Goal: Task Accomplishment & Management: Use online tool/utility

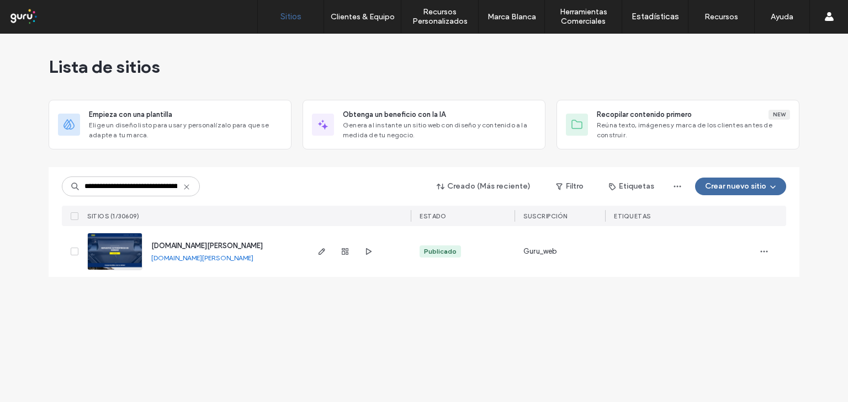
click at [213, 316] on div "**********" at bounding box center [424, 218] width 848 height 369
click at [320, 253] on icon "button" at bounding box center [321, 251] width 9 height 9
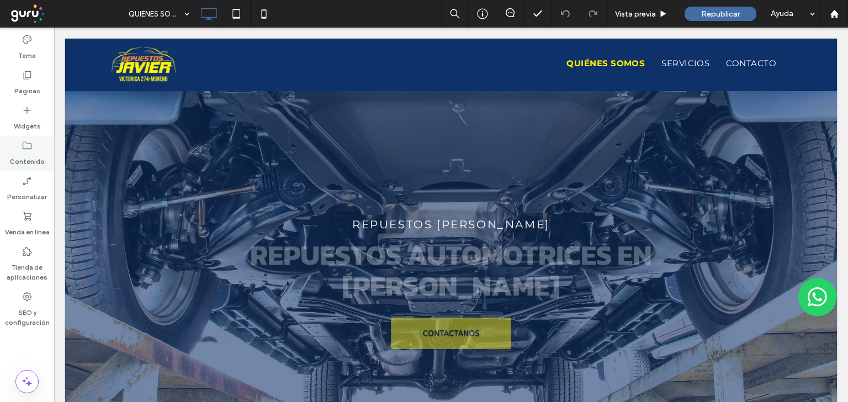
click at [33, 149] on div "Contenido" at bounding box center [27, 153] width 54 height 35
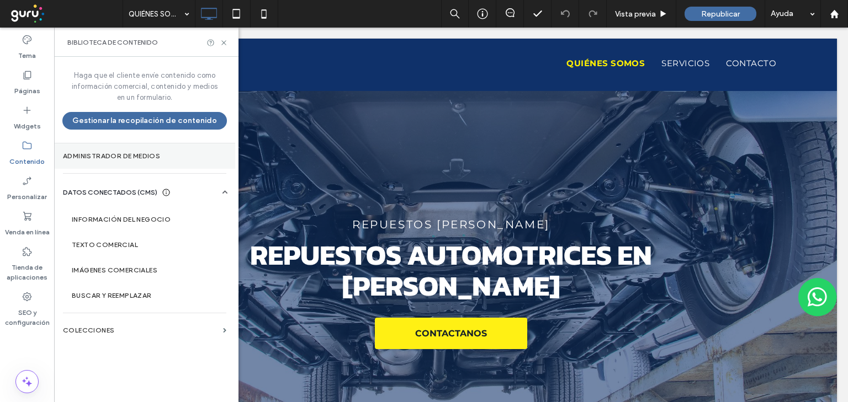
click at [126, 160] on section "Administrador de medios" at bounding box center [144, 156] width 181 height 25
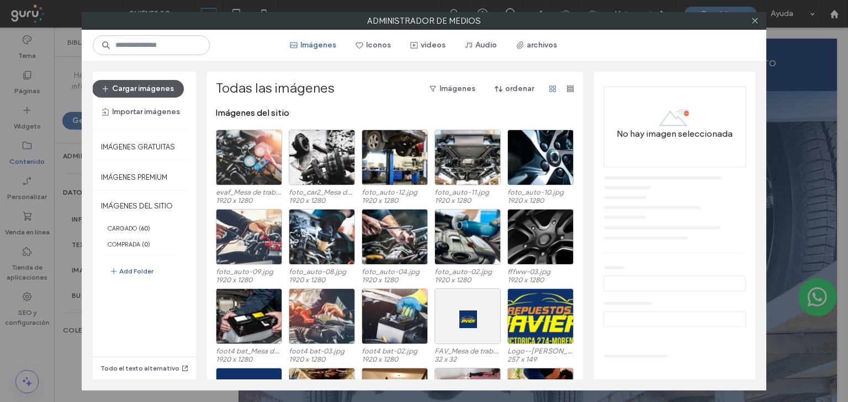
click at [163, 84] on button "Cargar imágenes" at bounding box center [138, 89] width 92 height 18
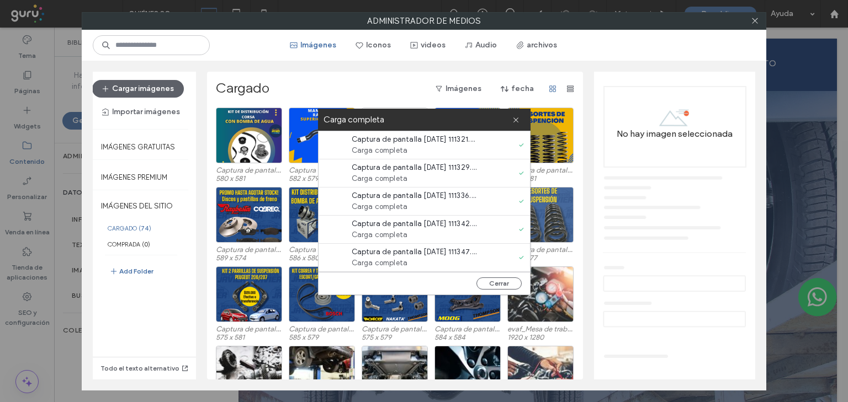
drag, startPoint x: 500, startPoint y: 282, endPoint x: 560, endPoint y: 240, distance: 73.8
click at [500, 282] on button "Cerrar" at bounding box center [498, 284] width 45 height 12
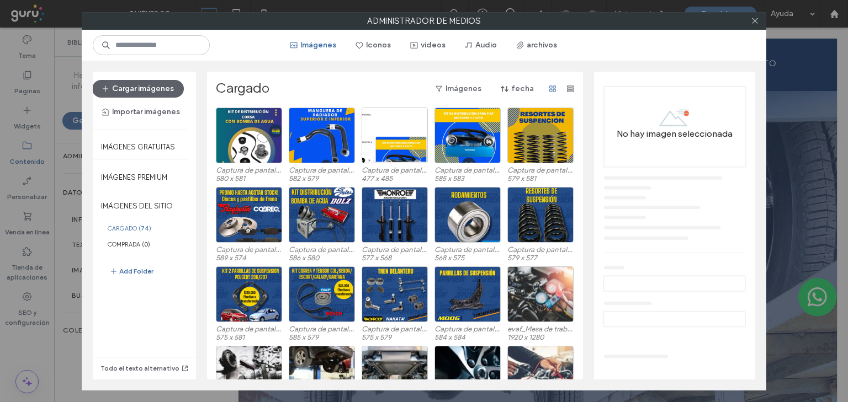
drag, startPoint x: 755, startPoint y: 22, endPoint x: 595, endPoint y: 117, distance: 186.4
click at [755, 22] on icon at bounding box center [755, 21] width 8 height 8
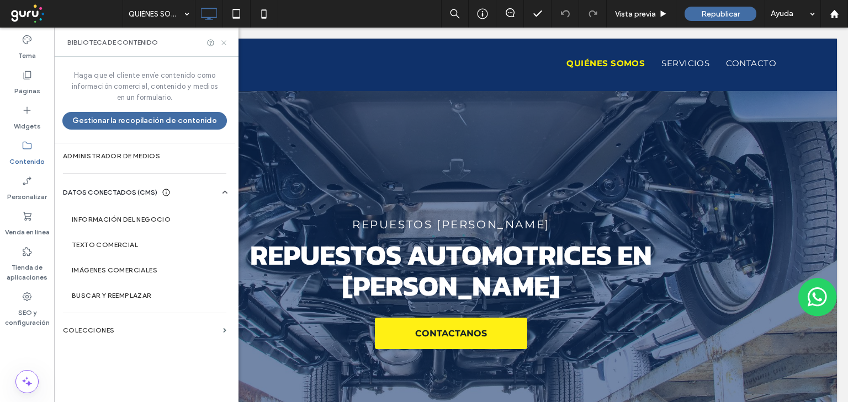
drag, startPoint x: 223, startPoint y: 43, endPoint x: 282, endPoint y: 173, distance: 142.6
click at [223, 43] on icon at bounding box center [224, 43] width 8 height 8
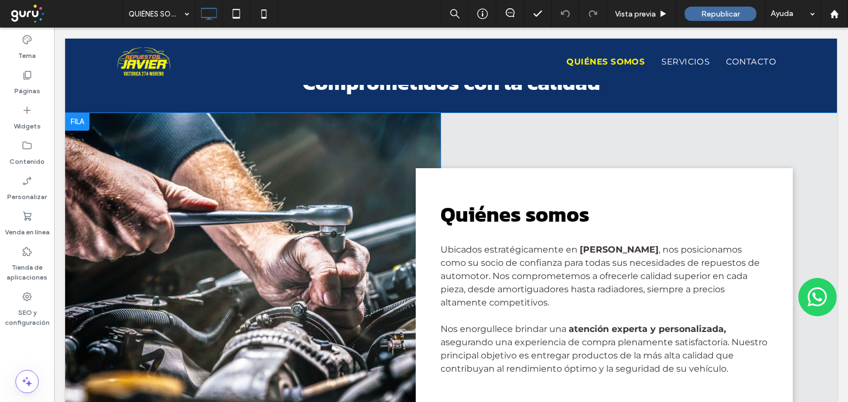
scroll to position [442, 0]
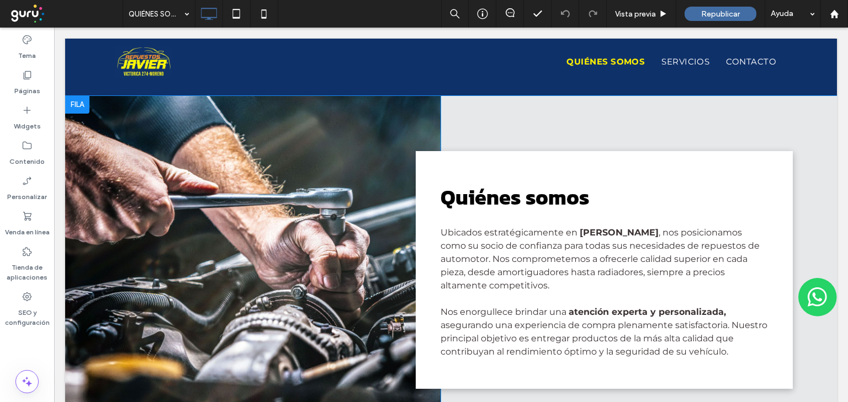
click at [258, 261] on div at bounding box center [252, 270] width 375 height 348
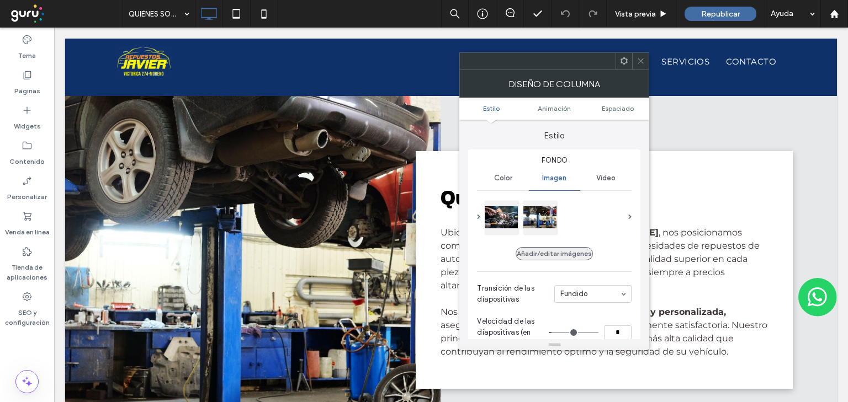
click at [551, 254] on button "Añadir/editar imágenes" at bounding box center [554, 253] width 77 height 13
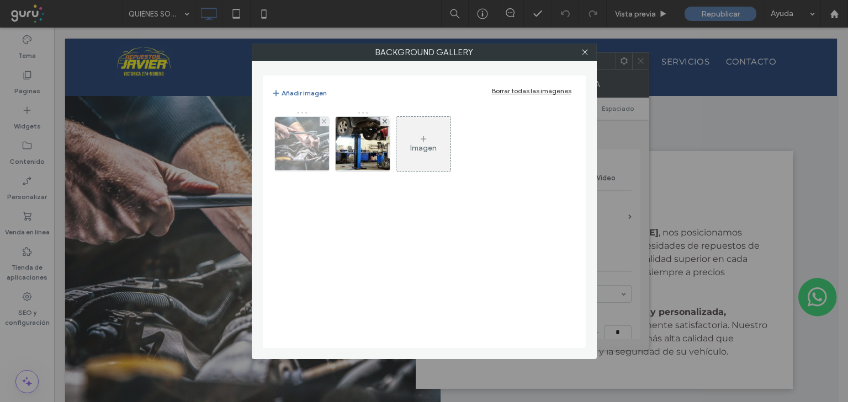
click at [309, 135] on img at bounding box center [301, 144] width 81 height 54
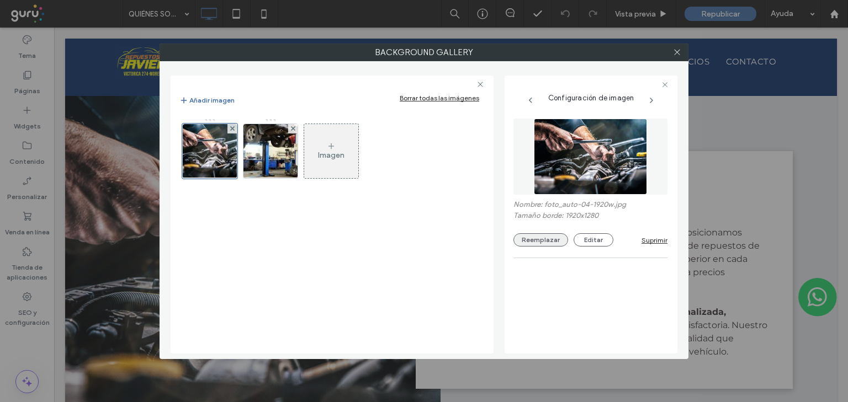
click at [545, 245] on button "Reemplazar" at bounding box center [540, 240] width 55 height 13
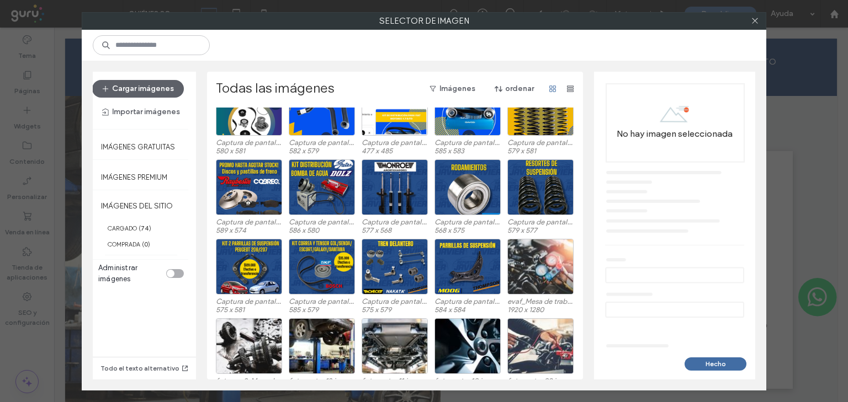
scroll to position [68, 0]
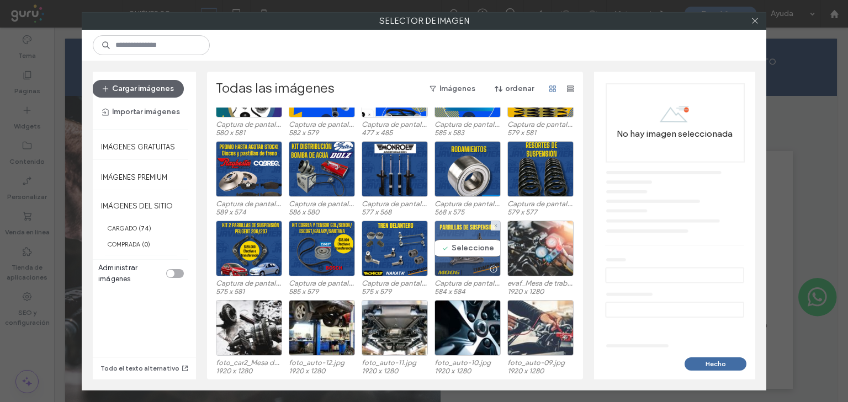
click at [468, 241] on div "Seleccione" at bounding box center [468, 249] width 66 height 56
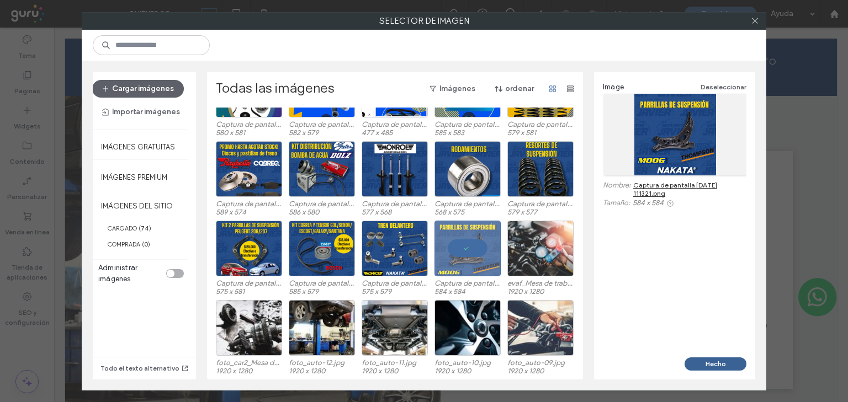
click at [694, 363] on button "Hecho" at bounding box center [716, 364] width 62 height 13
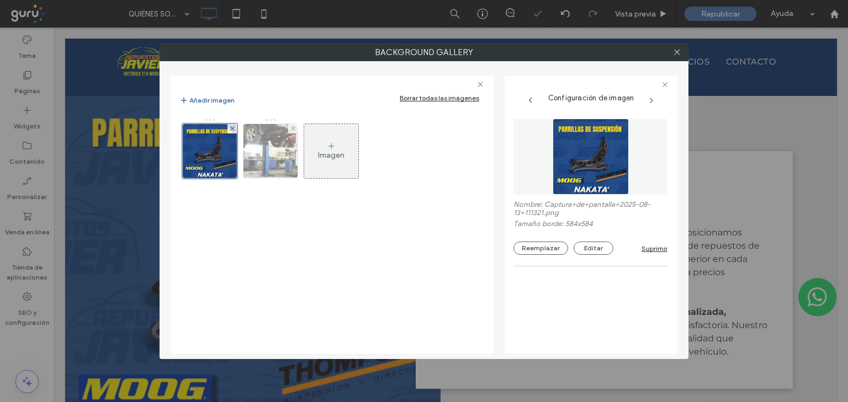
click at [266, 161] on img at bounding box center [270, 151] width 81 height 54
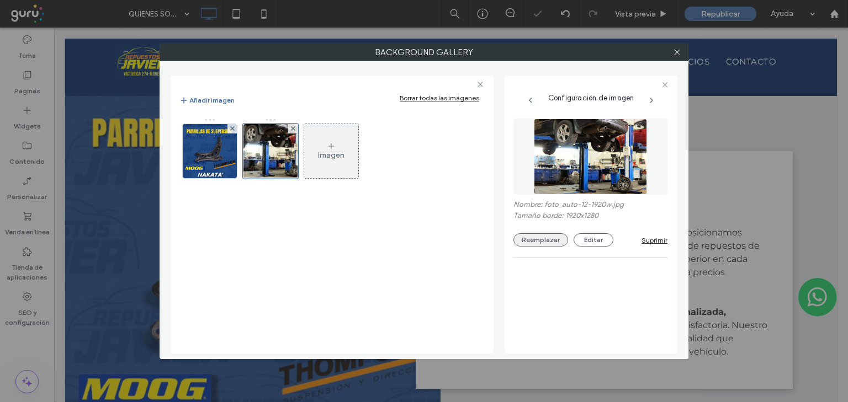
click at [546, 246] on button "Reemplazar" at bounding box center [540, 240] width 55 height 13
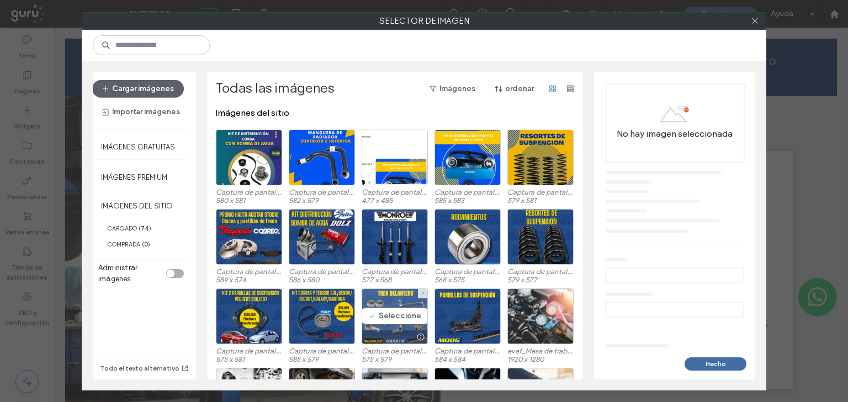
click at [365, 316] on div "Seleccione" at bounding box center [395, 317] width 66 height 56
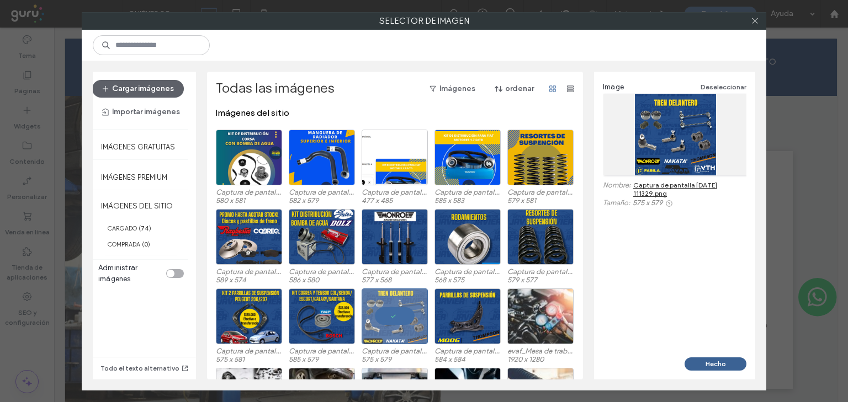
click at [722, 358] on button "Hecho" at bounding box center [716, 364] width 62 height 13
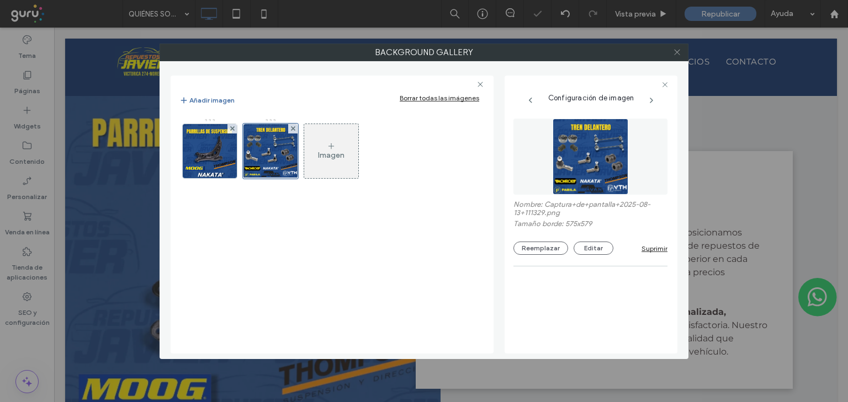
click at [676, 50] on icon at bounding box center [677, 52] width 8 height 8
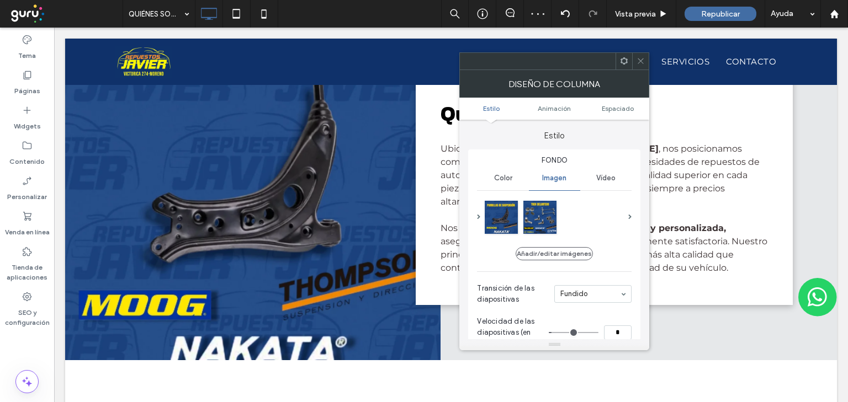
scroll to position [530, 0]
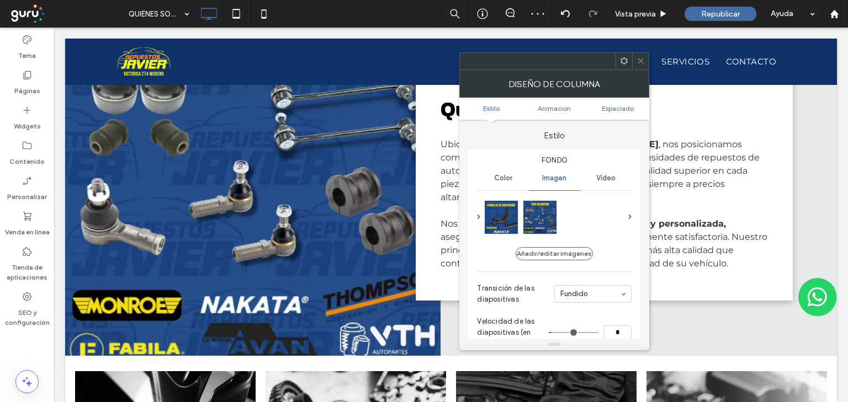
drag, startPoint x: 639, startPoint y: 69, endPoint x: 312, endPoint y: 181, distance: 345.4
click at [639, 70] on div "Diseño de columna" at bounding box center [554, 84] width 190 height 28
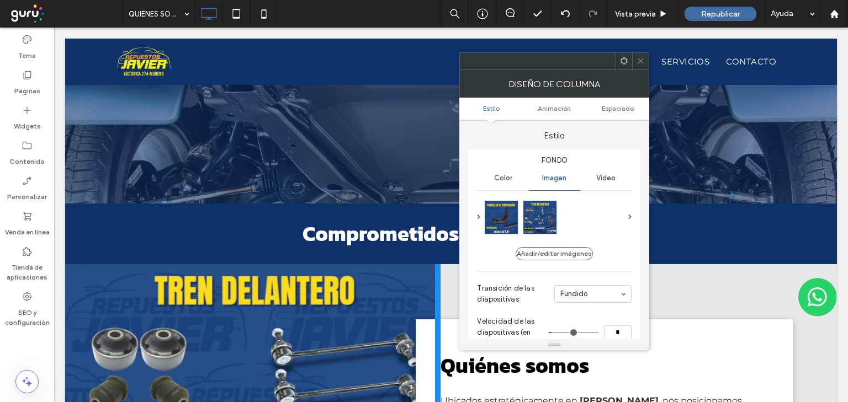
scroll to position [265, 0]
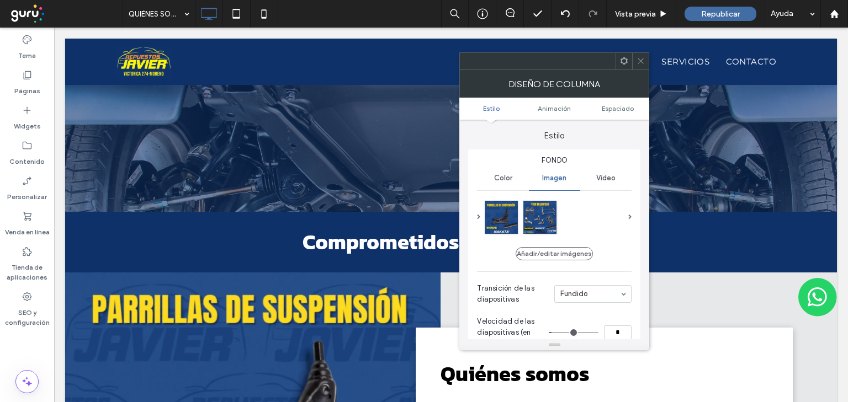
click at [647, 57] on div at bounding box center [640, 61] width 17 height 17
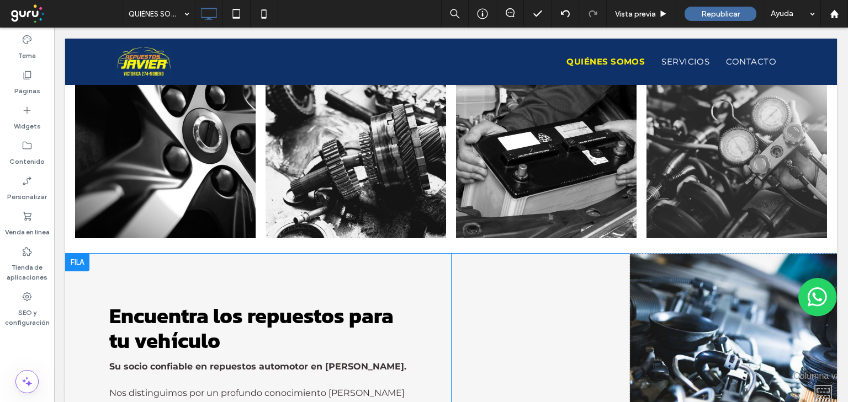
scroll to position [795, 0]
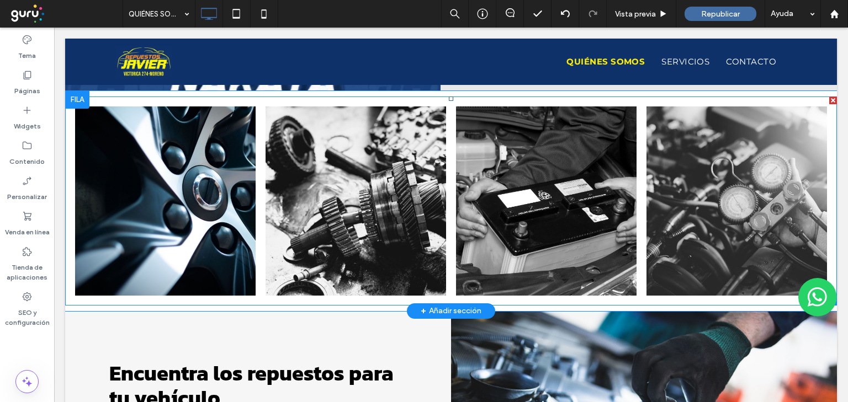
click at [199, 214] on link at bounding box center [165, 201] width 181 height 189
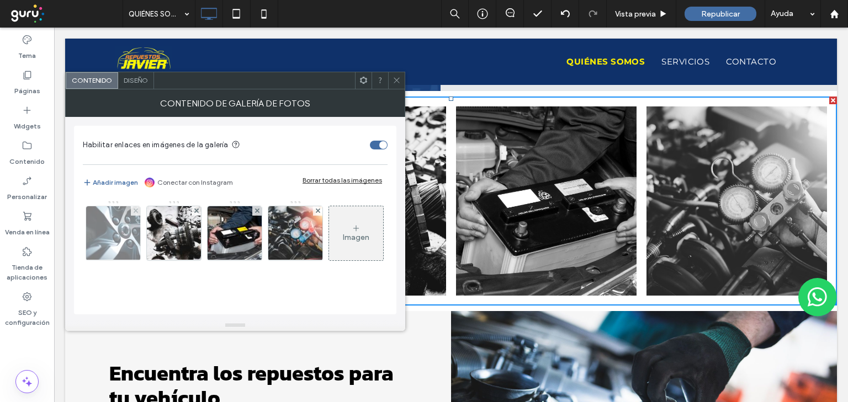
click at [110, 247] on img at bounding box center [113, 233] width 81 height 54
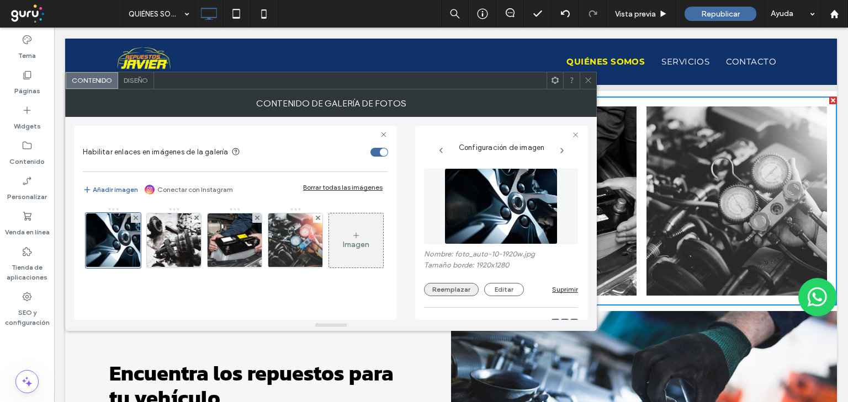
click at [449, 296] on button "Reemplazar" at bounding box center [451, 289] width 55 height 13
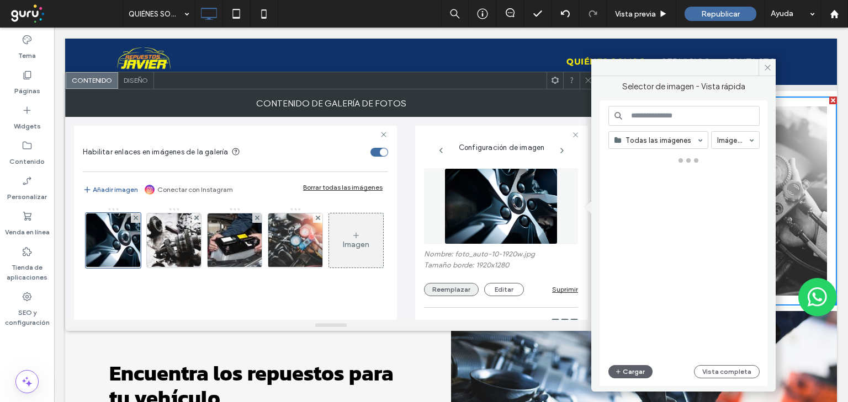
click at [449, 292] on button "Reemplazar" at bounding box center [451, 289] width 55 height 13
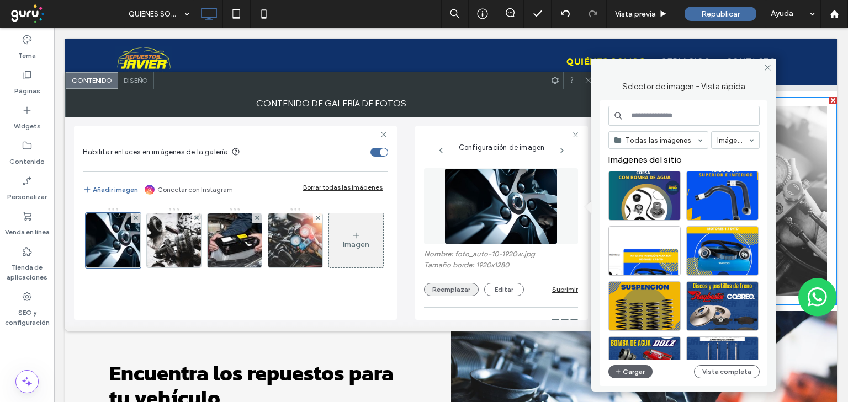
click at [449, 292] on button "Reemplazar" at bounding box center [451, 289] width 55 height 13
click at [586, 82] on use at bounding box center [588, 81] width 6 height 6
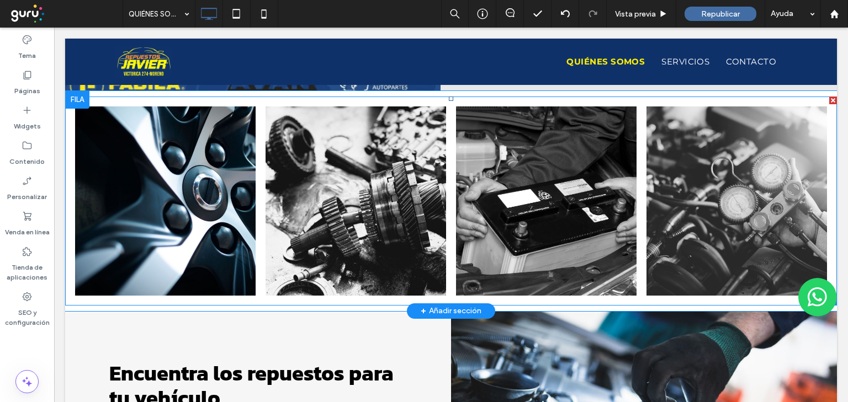
click at [171, 192] on link at bounding box center [165, 201] width 181 height 189
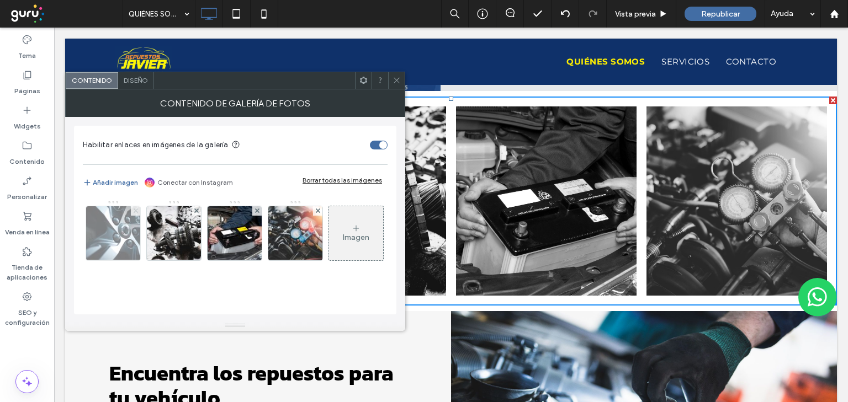
click at [135, 211] on use at bounding box center [135, 211] width 4 height 4
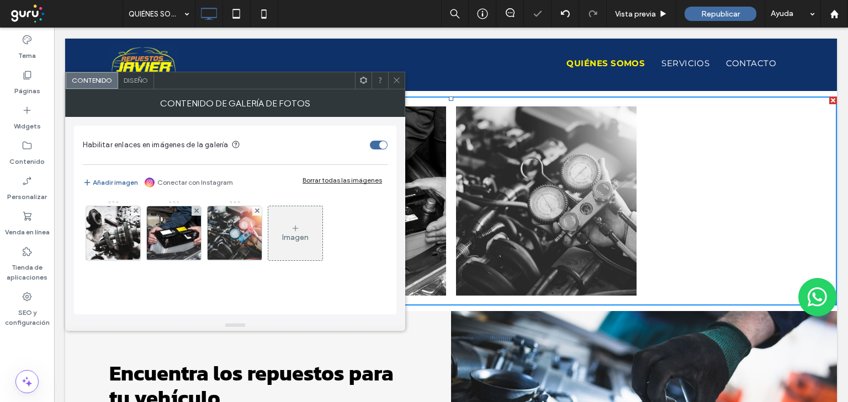
click at [135, 211] on use at bounding box center [135, 211] width 4 height 4
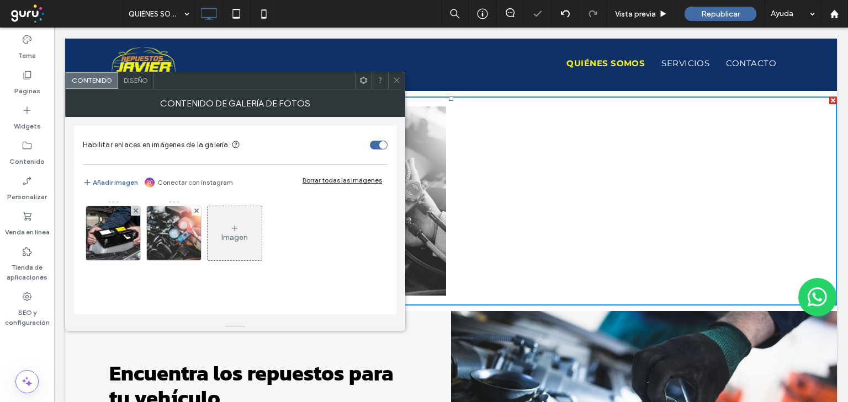
click at [135, 211] on use at bounding box center [135, 211] width 4 height 4
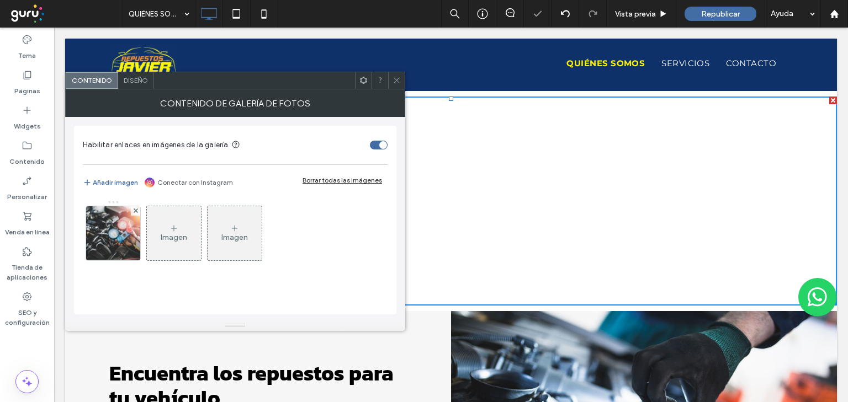
click at [135, 211] on use at bounding box center [135, 211] width 4 height 4
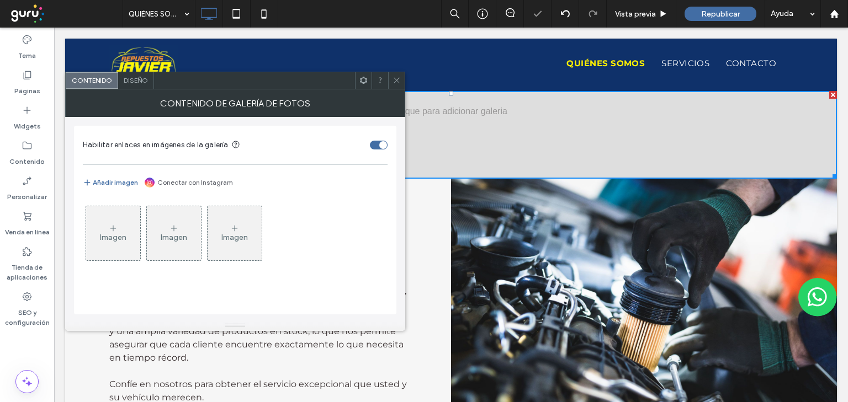
click at [123, 223] on div "Imagen" at bounding box center [113, 234] width 54 height 52
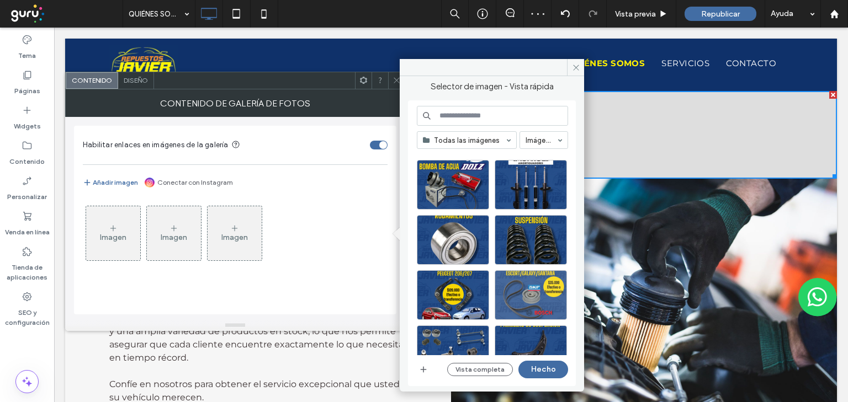
scroll to position [133, 0]
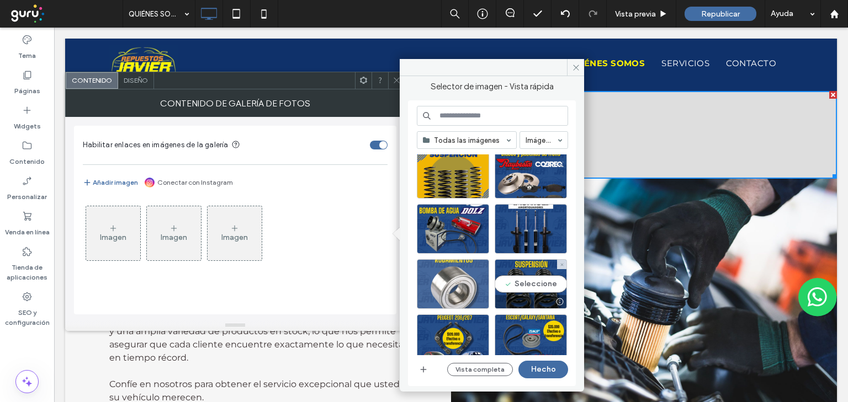
drag, startPoint x: 526, startPoint y: 284, endPoint x: 466, endPoint y: 293, distance: 60.3
click at [526, 284] on div "Seleccione" at bounding box center [531, 284] width 72 height 50
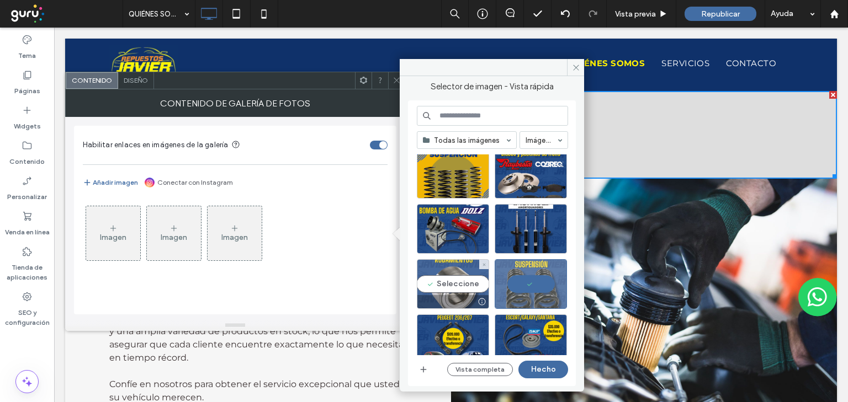
click at [466, 289] on div "Seleccione" at bounding box center [453, 284] width 72 height 50
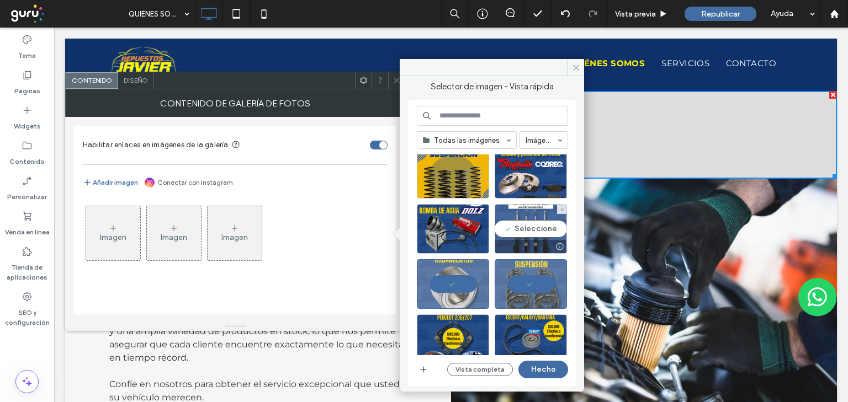
click at [537, 239] on div "Seleccione" at bounding box center [531, 229] width 72 height 50
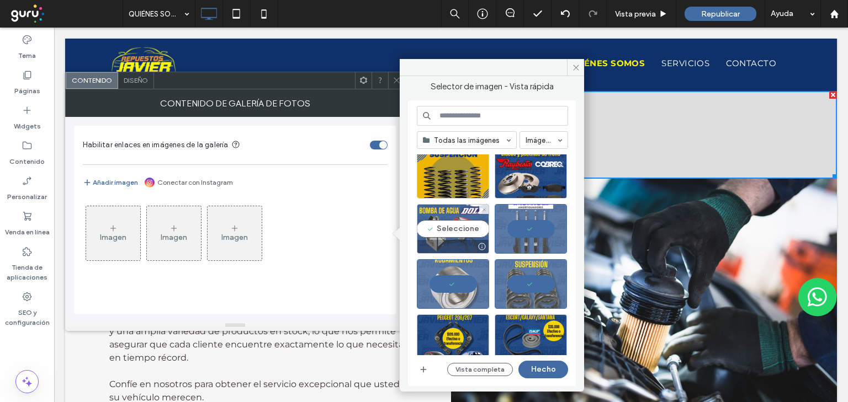
click at [463, 228] on div "Seleccione" at bounding box center [453, 229] width 72 height 50
click at [544, 382] on div "Todas las imágenes Imágenes Imágenes del sitio Vista completa Hecho" at bounding box center [492, 243] width 168 height 286
drag, startPoint x: 545, startPoint y: 373, endPoint x: 491, endPoint y: 346, distance: 60.7
click at [545, 373] on button "Hecho" at bounding box center [543, 370] width 50 height 18
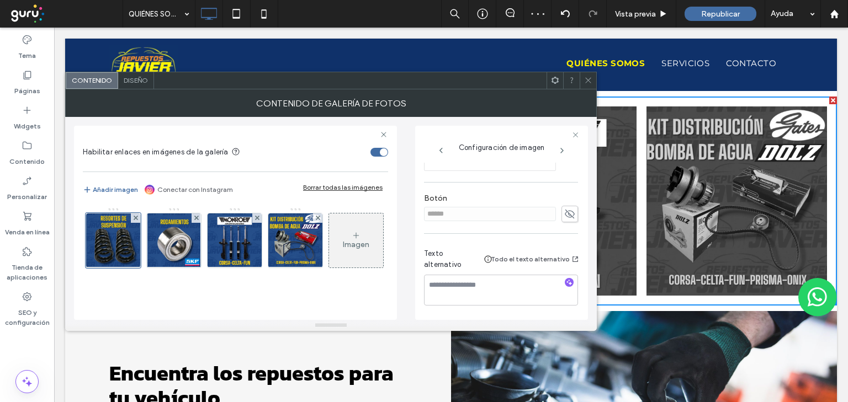
scroll to position [376, 0]
click at [565, 279] on icon "button" at bounding box center [569, 283] width 8 height 8
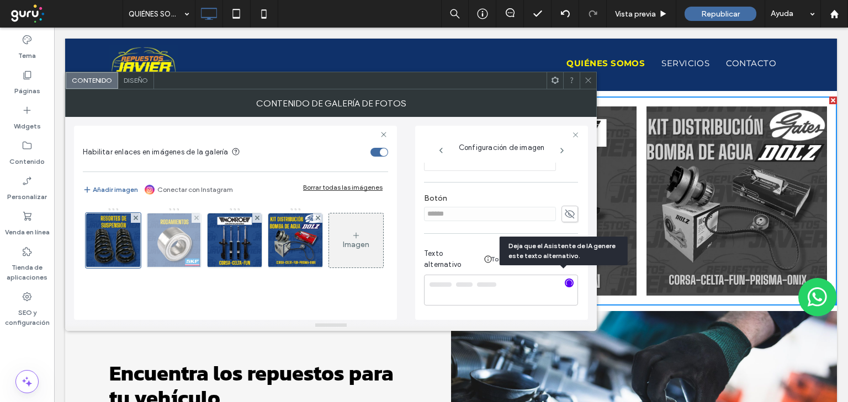
click at [188, 247] on img at bounding box center [174, 241] width 54 height 54
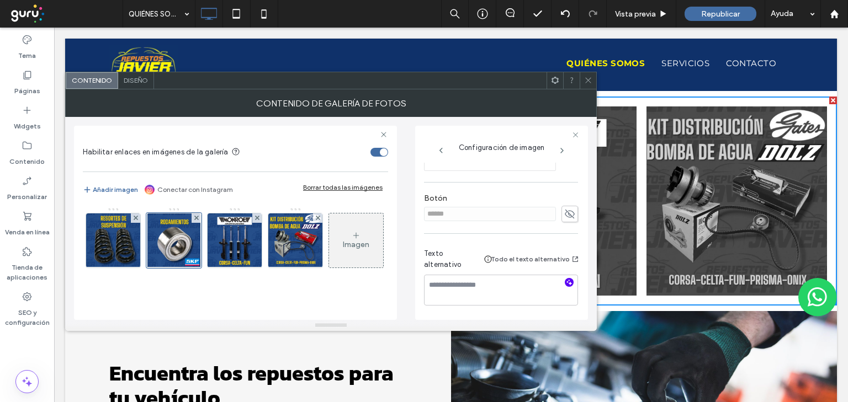
click at [565, 279] on icon "button" at bounding box center [569, 283] width 8 height 8
click at [234, 247] on img at bounding box center [234, 241] width 55 height 54
click at [565, 279] on icon "button" at bounding box center [569, 283] width 8 height 8
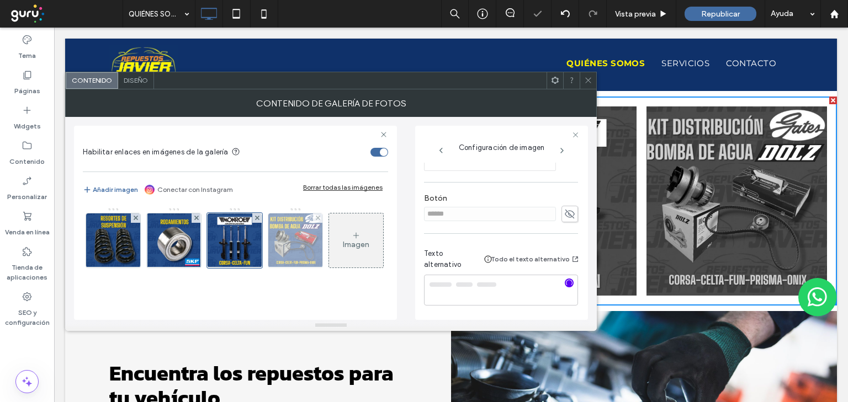
click at [271, 243] on img at bounding box center [295, 241] width 55 height 54
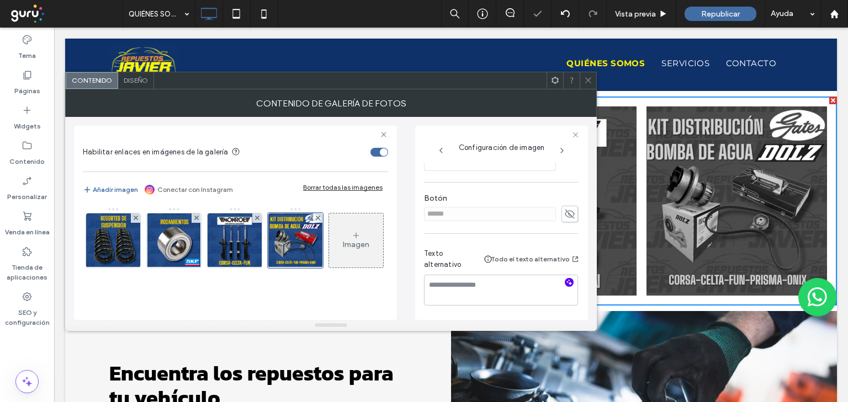
click at [565, 279] on icon "button" at bounding box center [569, 283] width 8 height 8
click at [102, 238] on img at bounding box center [113, 241] width 54 height 54
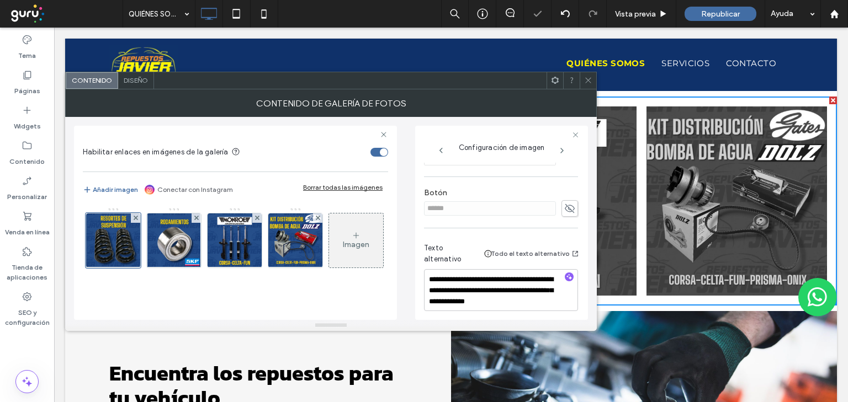
type textarea "**********"
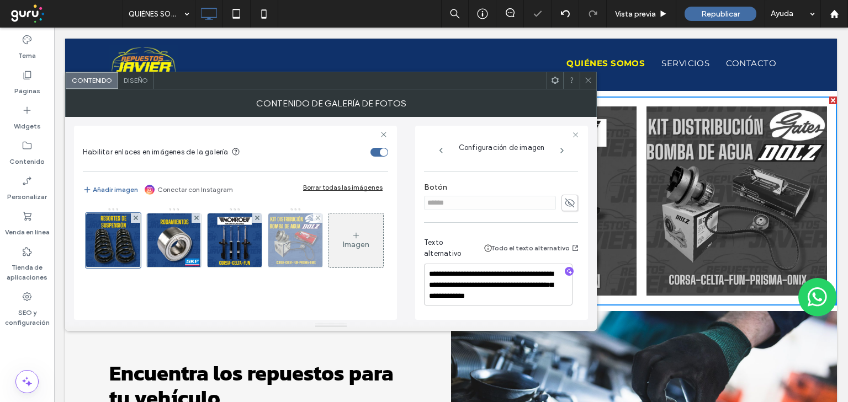
click at [303, 251] on img at bounding box center [295, 241] width 55 height 54
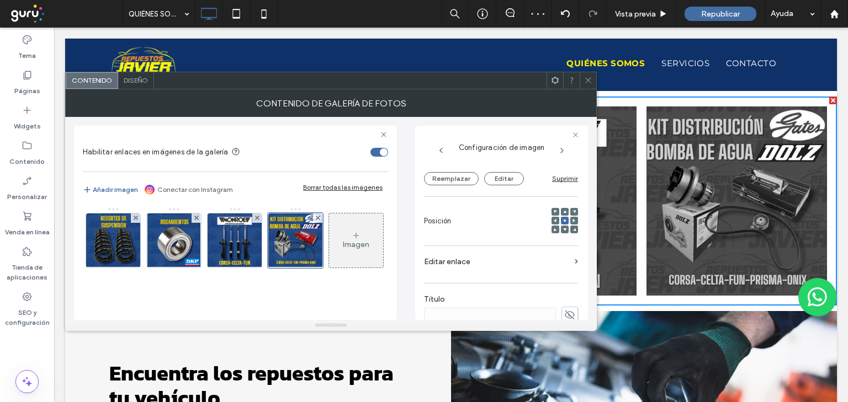
scroll to position [210, 0]
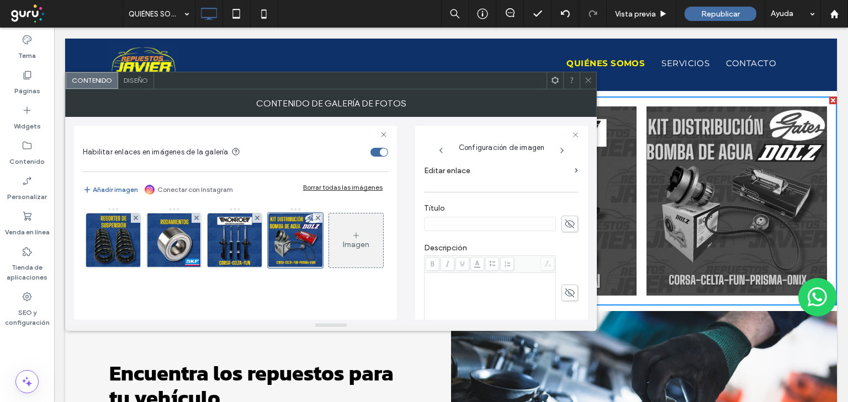
click at [583, 84] on div at bounding box center [588, 80] width 17 height 17
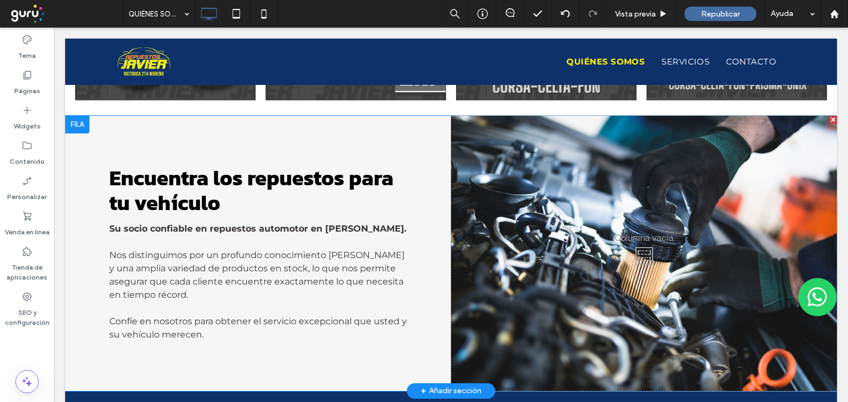
scroll to position [972, 0]
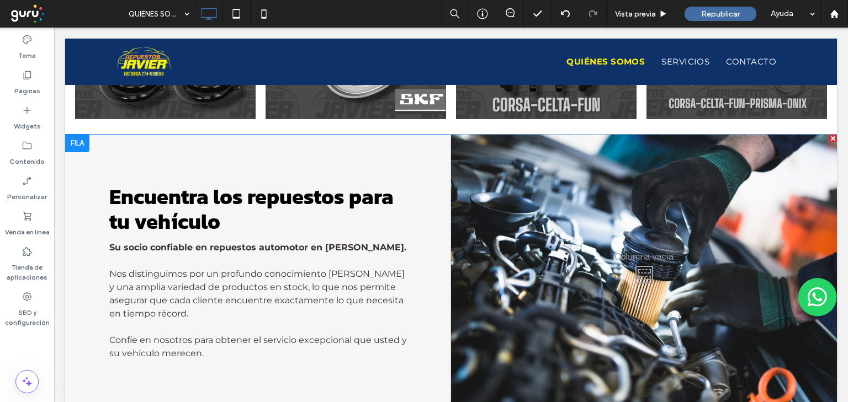
click at [635, 215] on div "Click To Paste" at bounding box center [644, 273] width 386 height 276
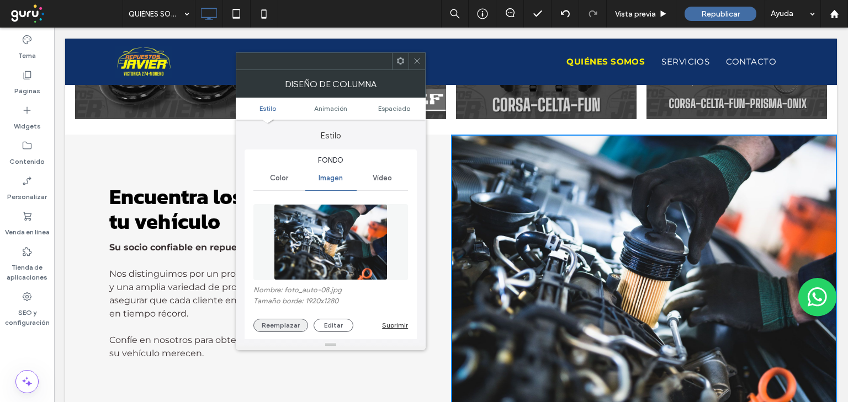
click at [284, 320] on button "Reemplazar" at bounding box center [280, 325] width 55 height 13
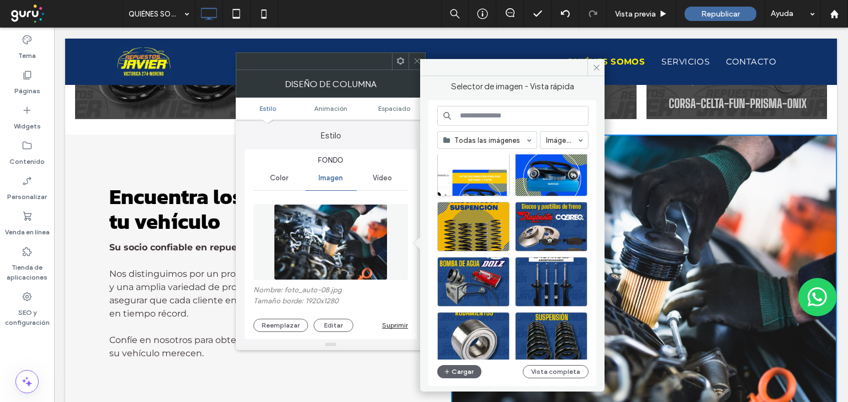
scroll to position [88, 0]
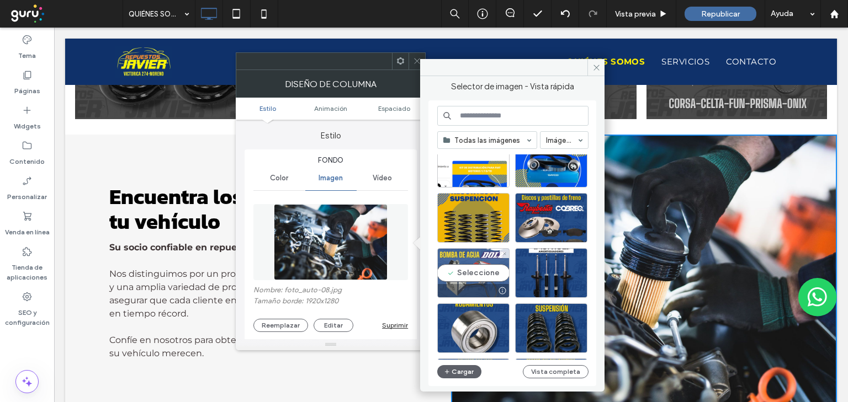
click at [472, 272] on div "Seleccione" at bounding box center [473, 273] width 72 height 50
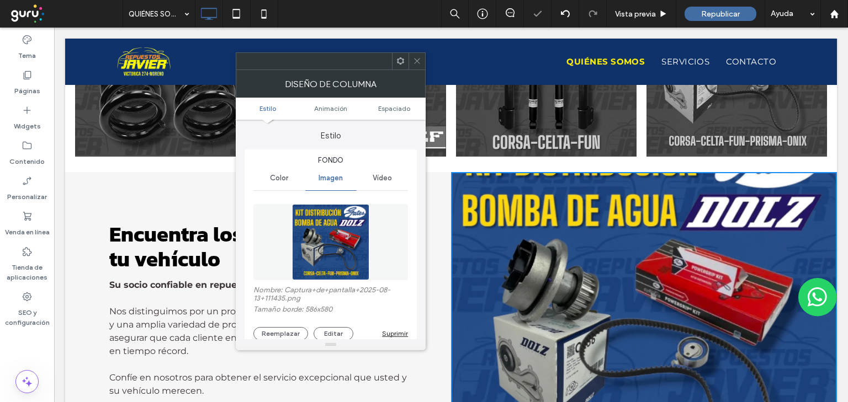
scroll to position [928, 0]
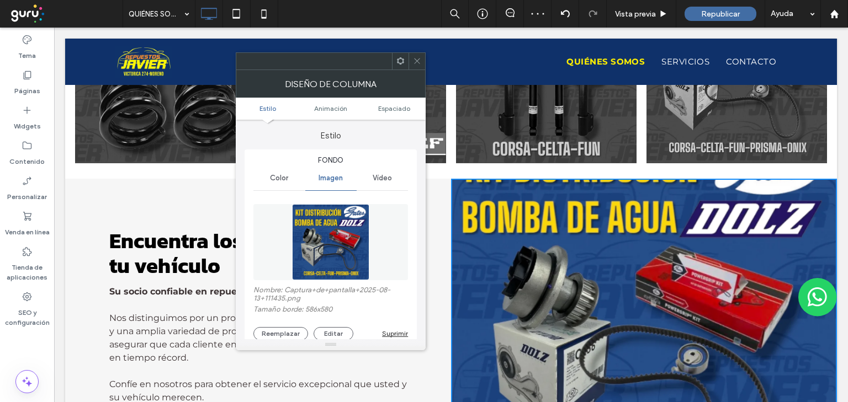
drag, startPoint x: 284, startPoint y: 330, endPoint x: 331, endPoint y: 310, distance: 51.5
click at [284, 329] on button "Reemplazar" at bounding box center [280, 333] width 55 height 13
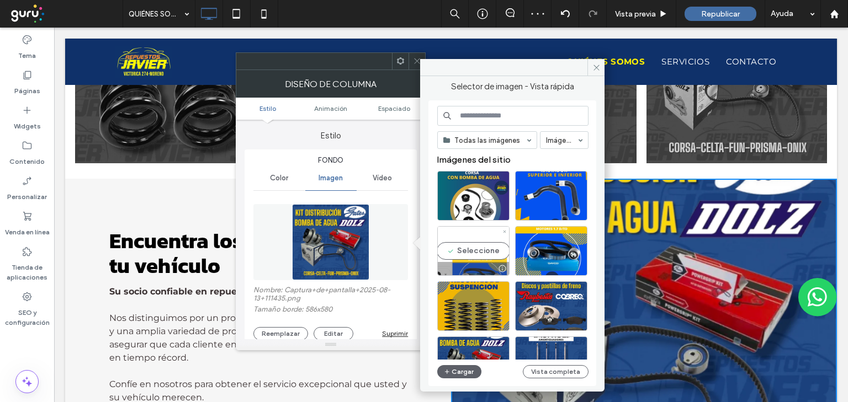
scroll to position [44, 0]
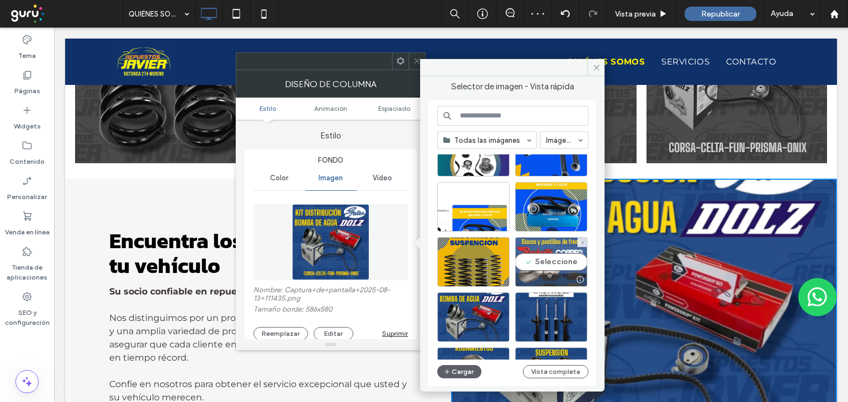
click at [556, 256] on div "Seleccione" at bounding box center [551, 262] width 72 height 50
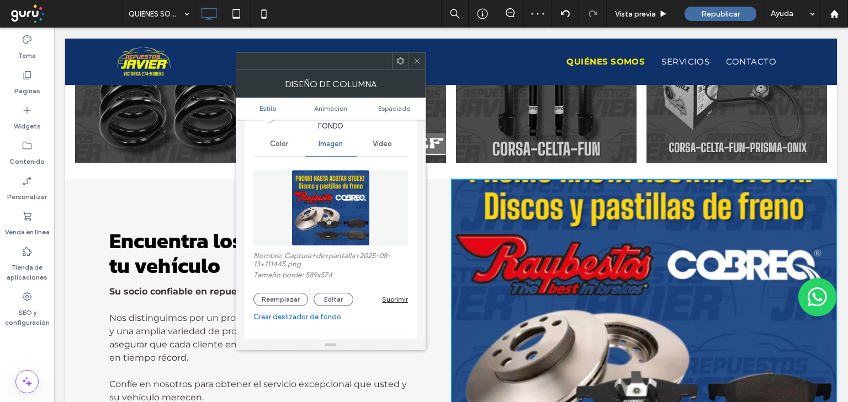
scroll to position [88, 0]
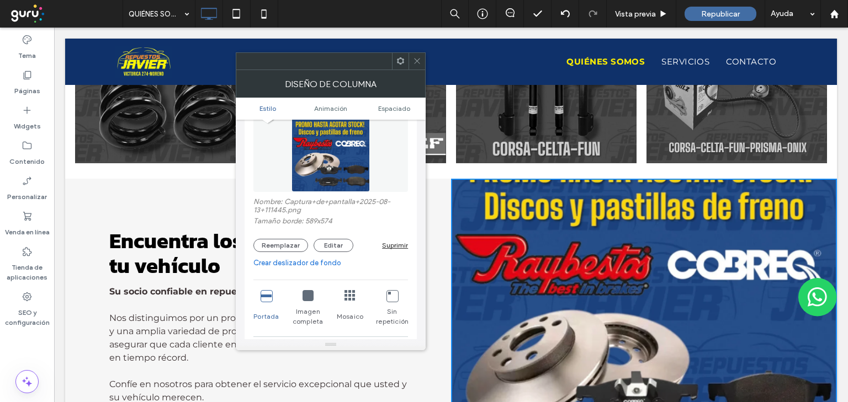
click at [311, 299] on icon at bounding box center [308, 295] width 11 height 11
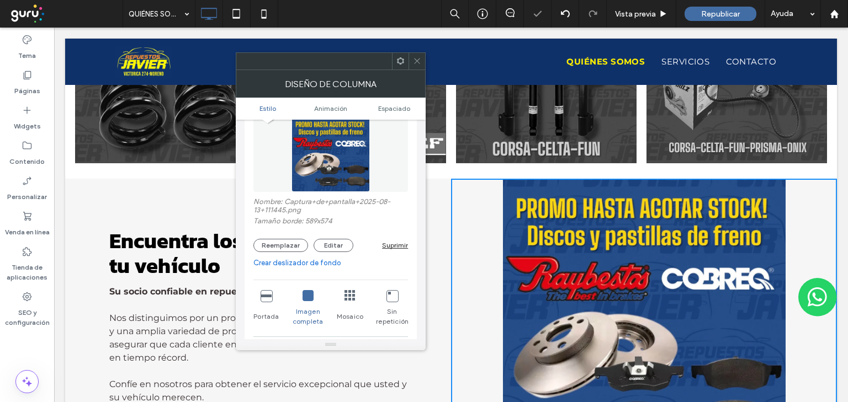
click at [417, 62] on icon at bounding box center [417, 61] width 8 height 8
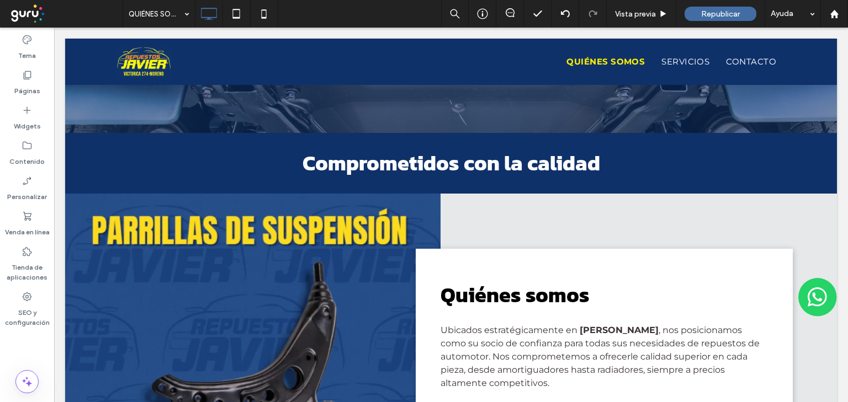
scroll to position [309, 0]
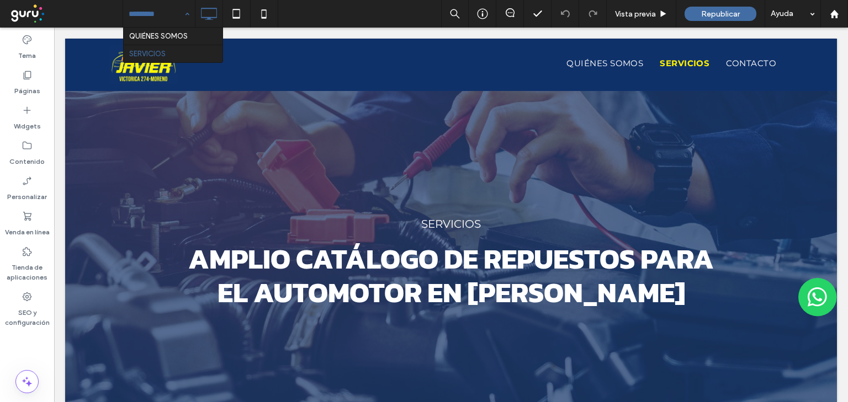
click at [157, 10] on input at bounding box center [156, 14] width 55 height 28
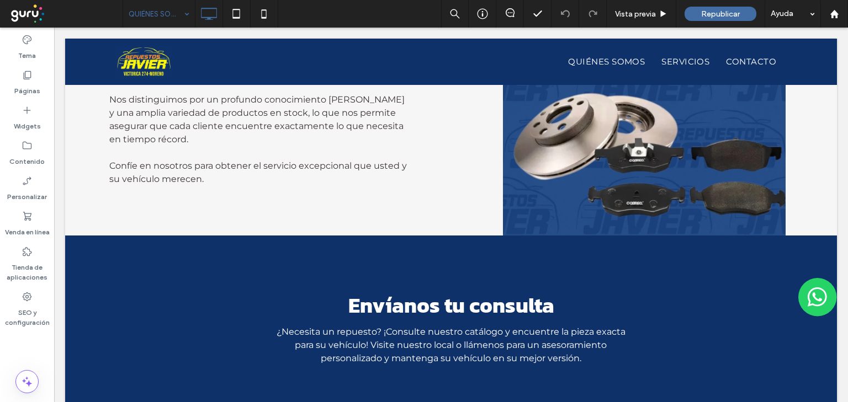
scroll to position [1148, 0]
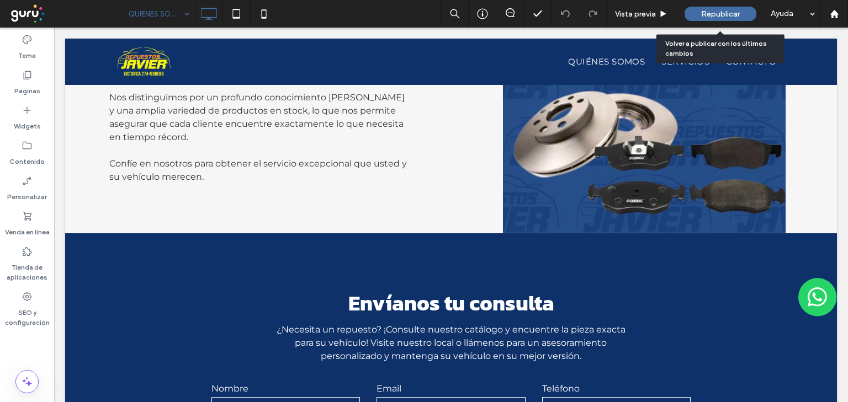
click at [709, 13] on span "Republicar" at bounding box center [720, 13] width 39 height 9
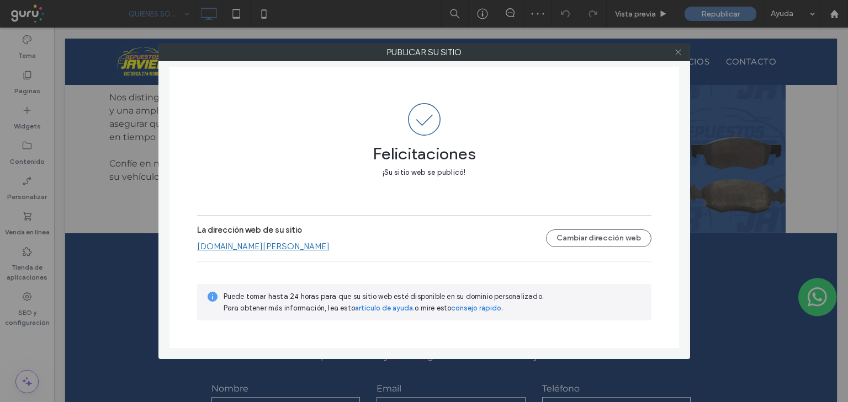
click at [679, 57] on span at bounding box center [678, 52] width 8 height 17
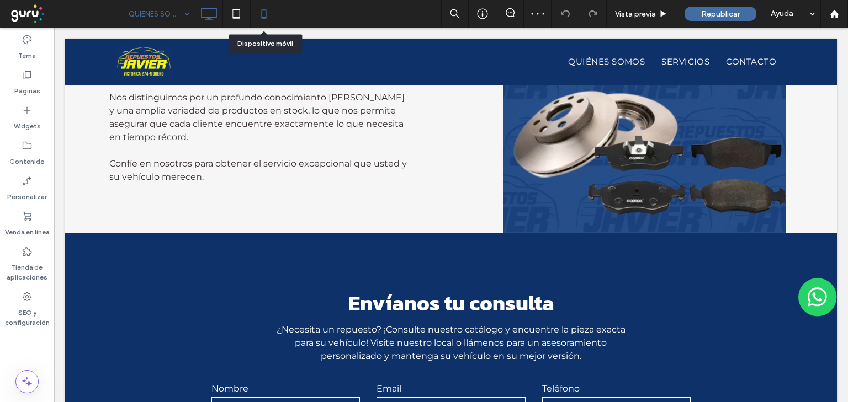
click at [269, 18] on icon at bounding box center [264, 14] width 22 height 22
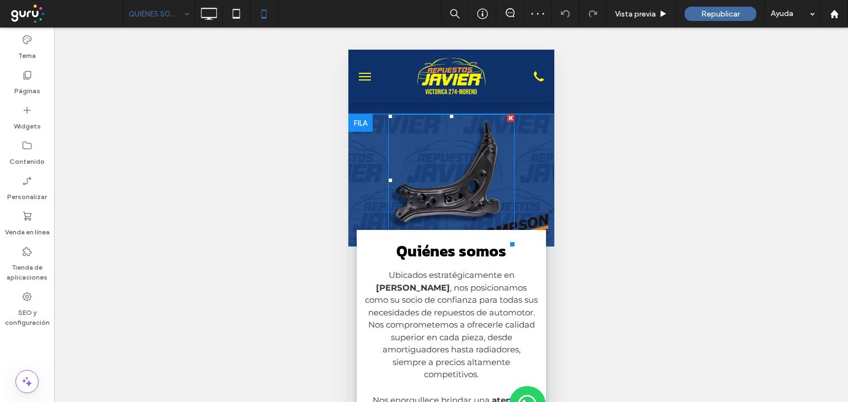
scroll to position [221, 0]
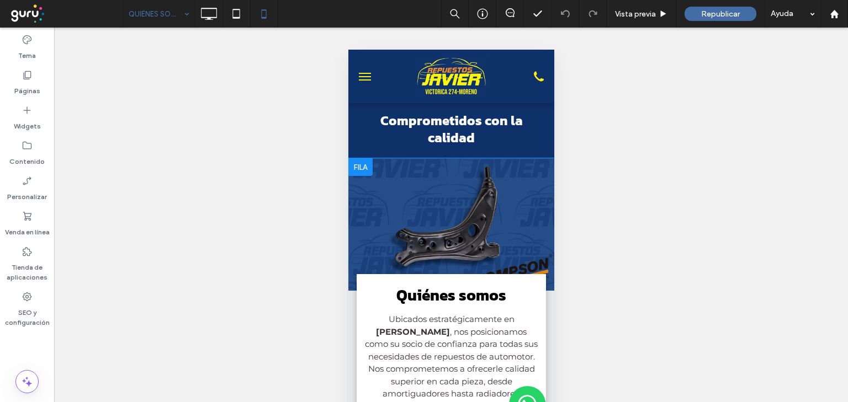
click at [523, 193] on div at bounding box center [451, 224] width 206 height 133
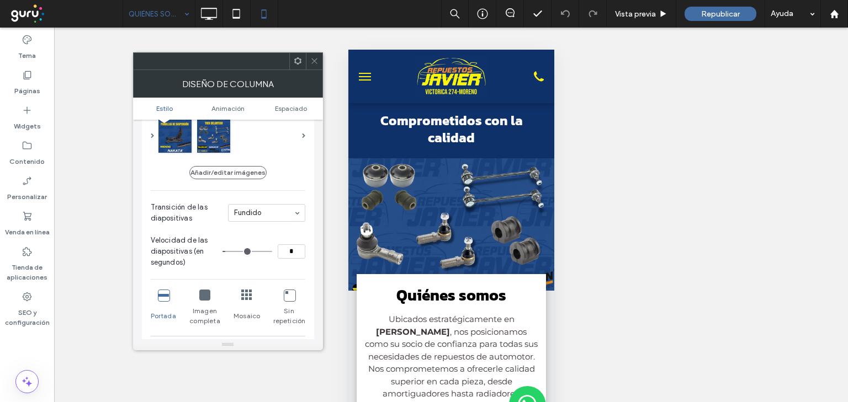
scroll to position [88, 0]
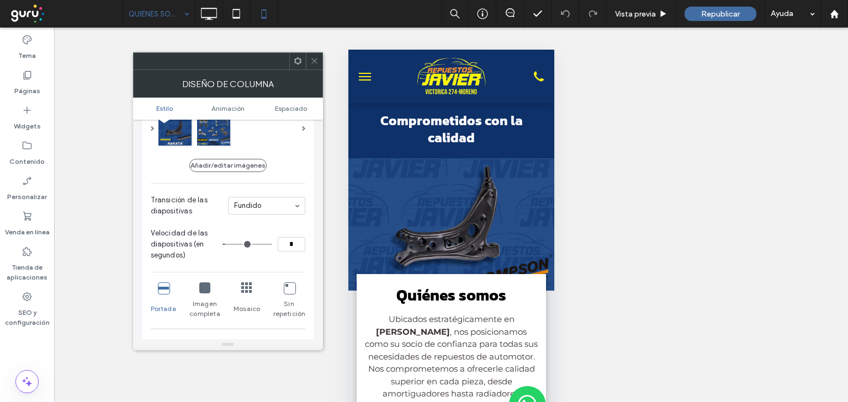
click at [203, 290] on icon at bounding box center [204, 288] width 11 height 11
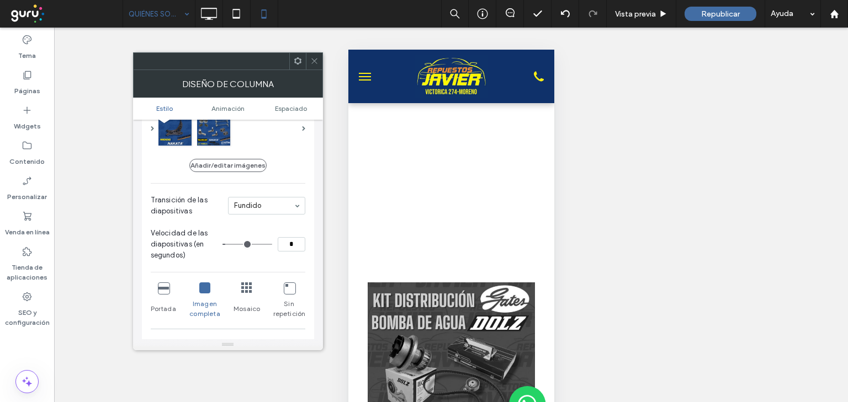
scroll to position [1104, 0]
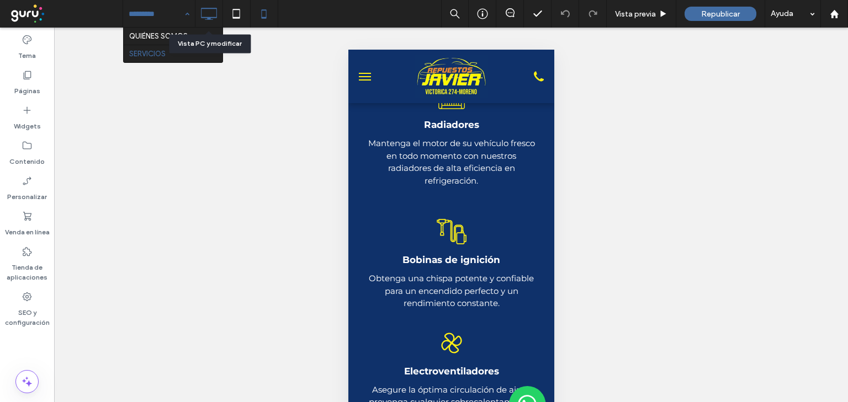
click at [214, 13] on icon at bounding box center [209, 14] width 22 height 22
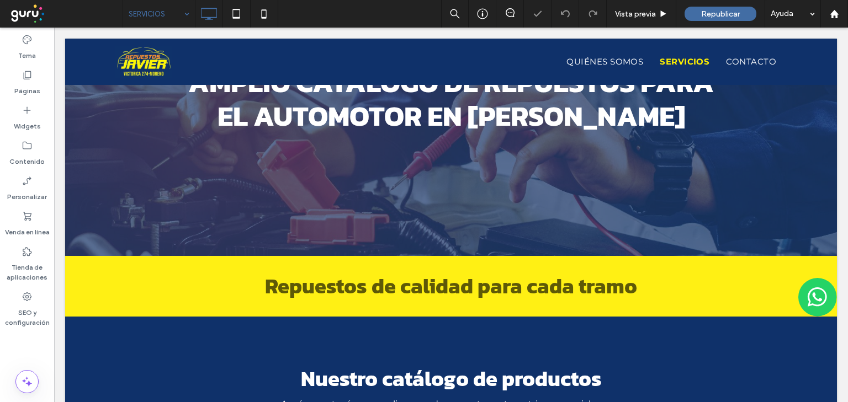
scroll to position [170, 0]
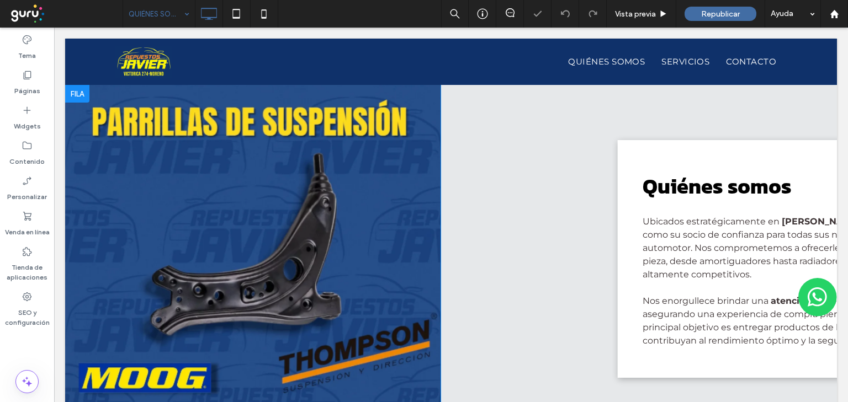
scroll to position [530, 0]
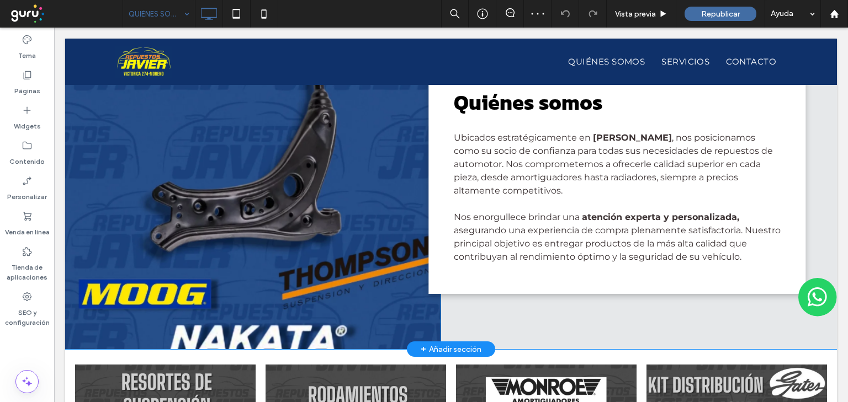
click at [375, 205] on div at bounding box center [252, 175] width 375 height 348
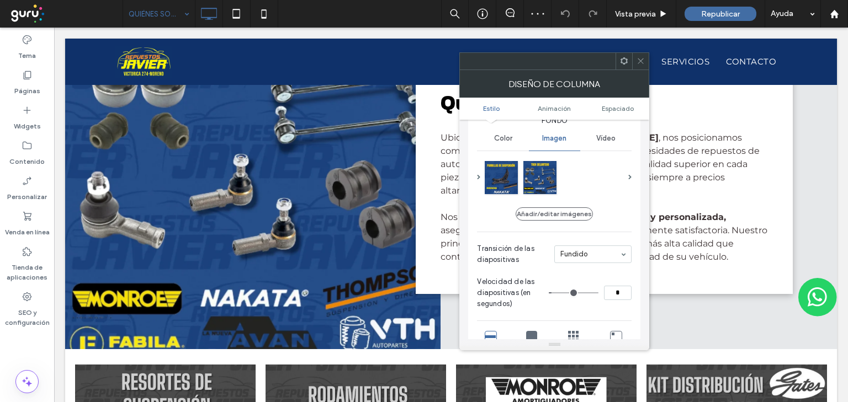
scroll to position [88, 0]
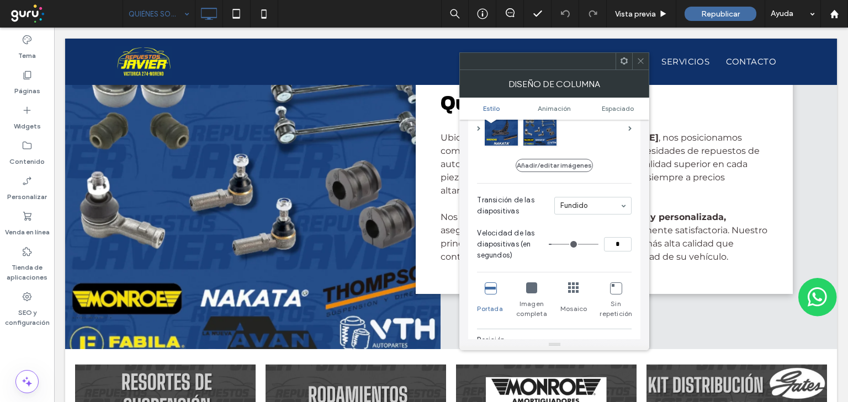
click at [529, 289] on icon at bounding box center [531, 288] width 11 height 11
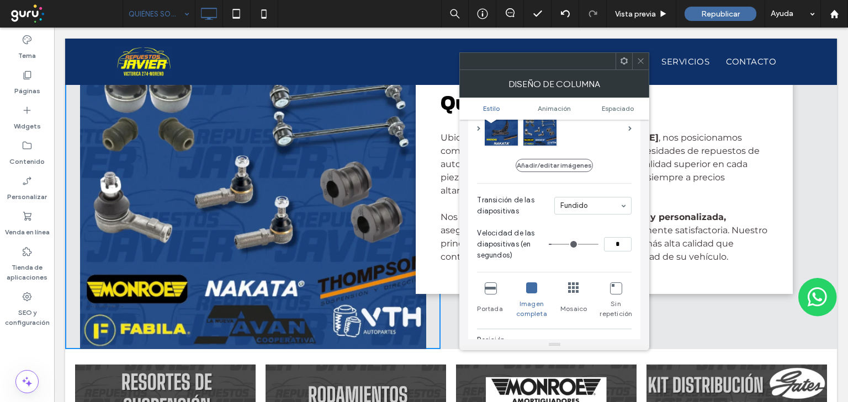
drag, startPoint x: 636, startPoint y: 59, endPoint x: 281, endPoint y: 193, distance: 379.7
click at [636, 59] on div at bounding box center [640, 61] width 17 height 17
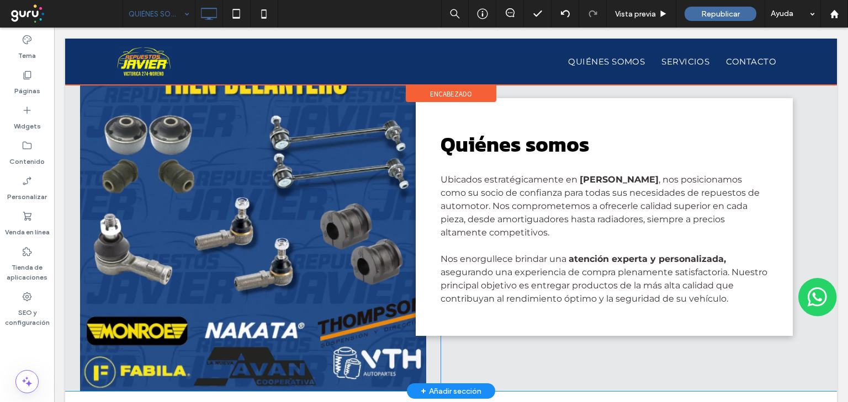
scroll to position [442, 0]
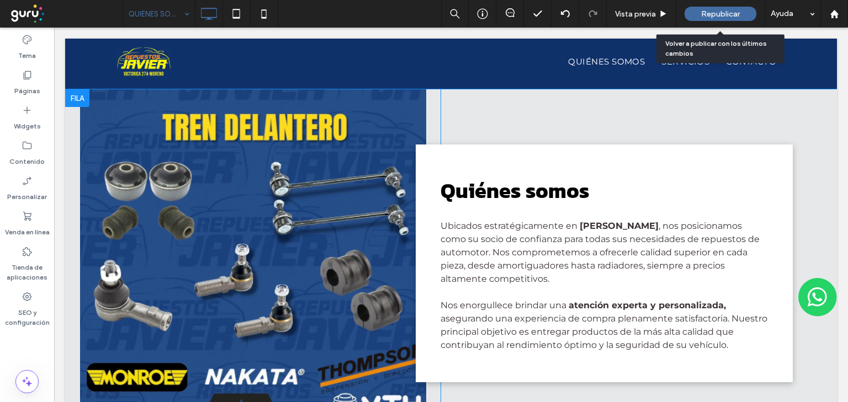
click at [696, 18] on div "Republicar" at bounding box center [721, 14] width 72 height 14
